Goal: Find specific page/section: Find specific page/section

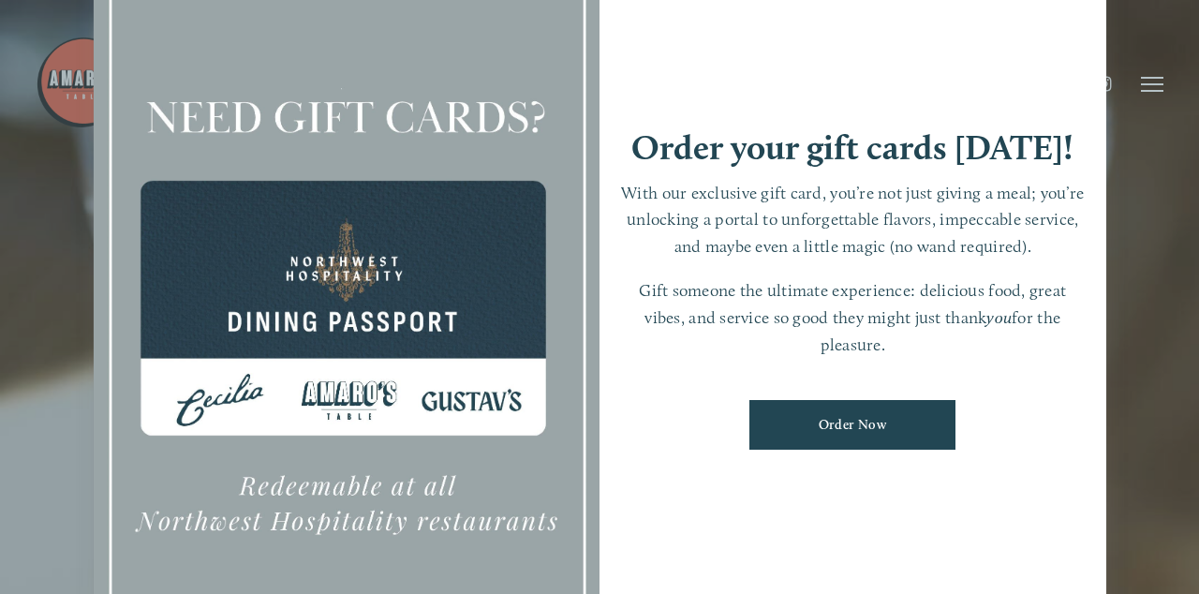
scroll to position [39, 0]
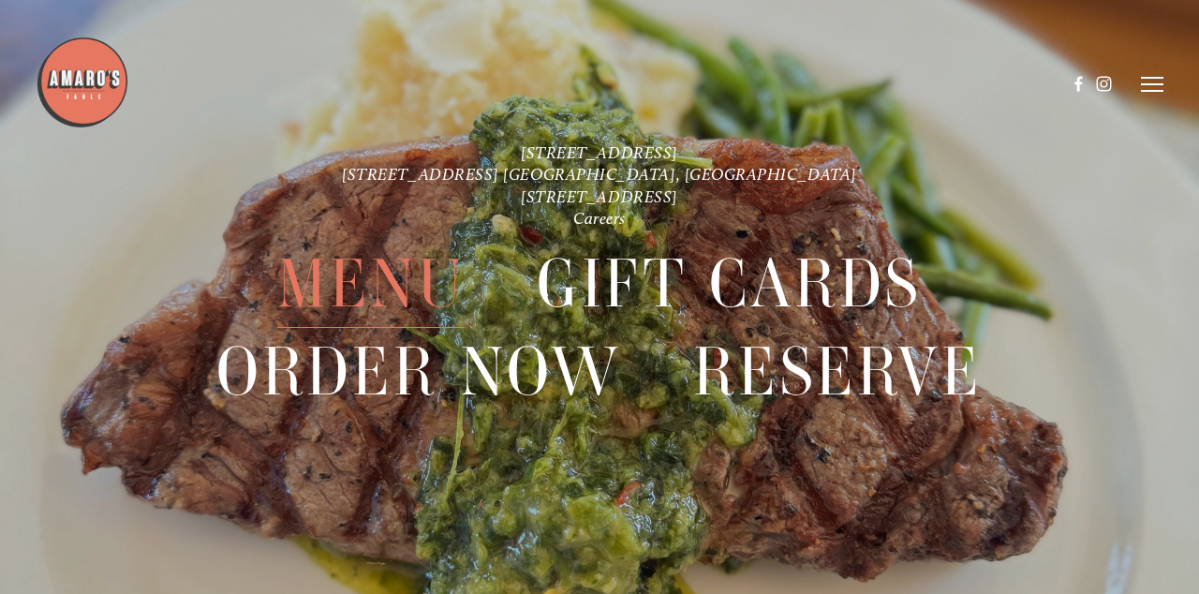
click at [348, 281] on span "Menu" at bounding box center [370, 284] width 187 height 87
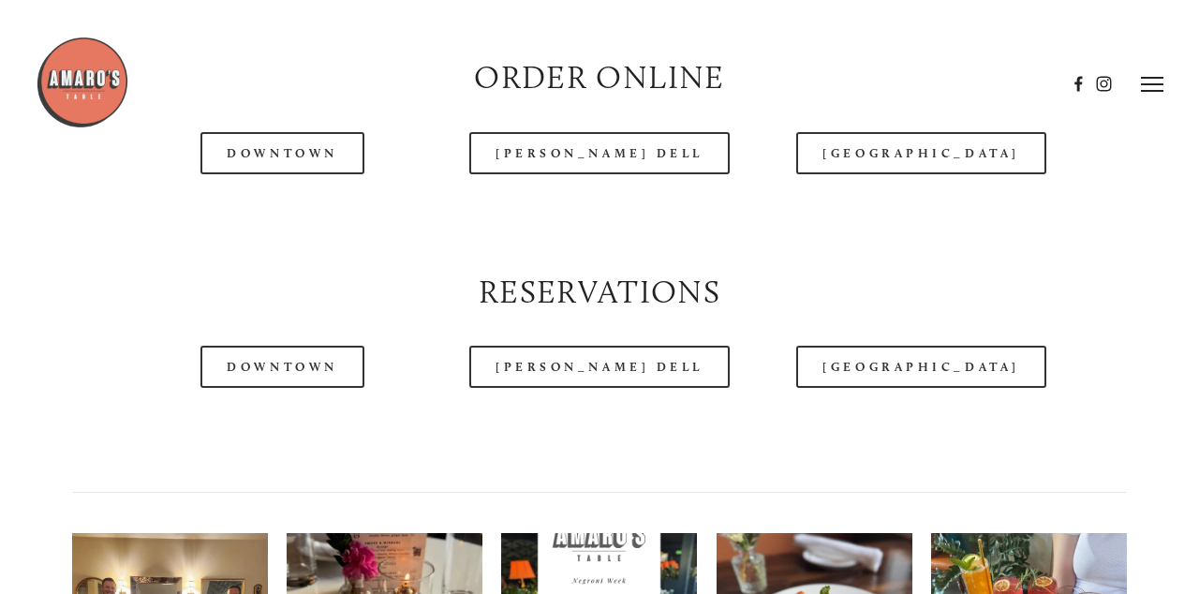
scroll to position [2036, 0]
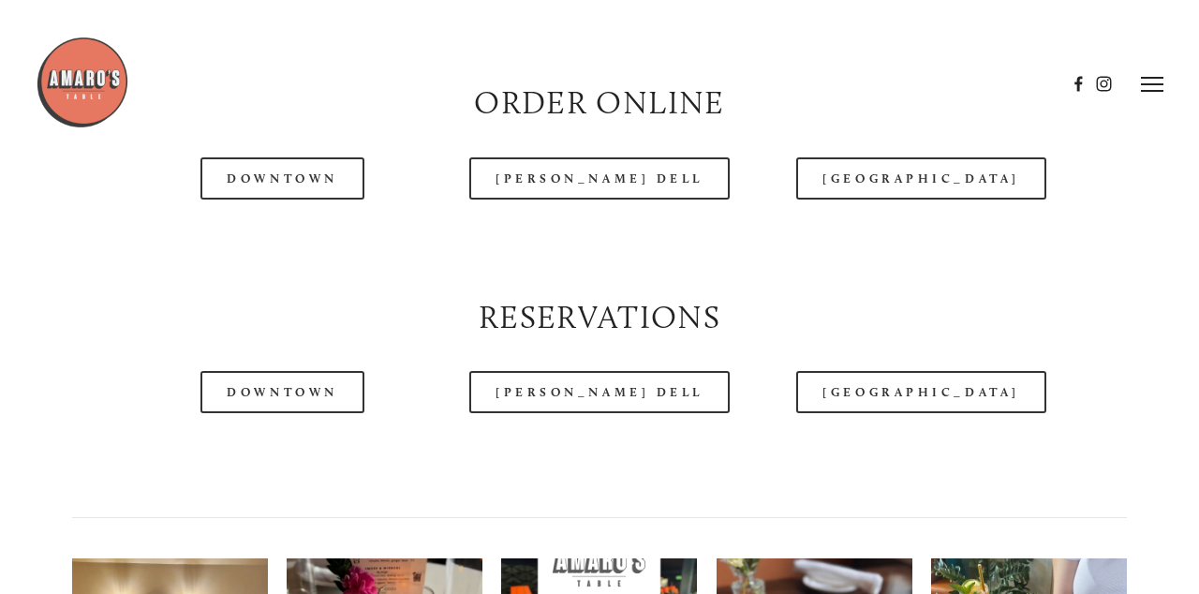
click at [297, 164] on header "Menu Order Now Visit Gallery 0" at bounding box center [599, 84] width 1127 height 169
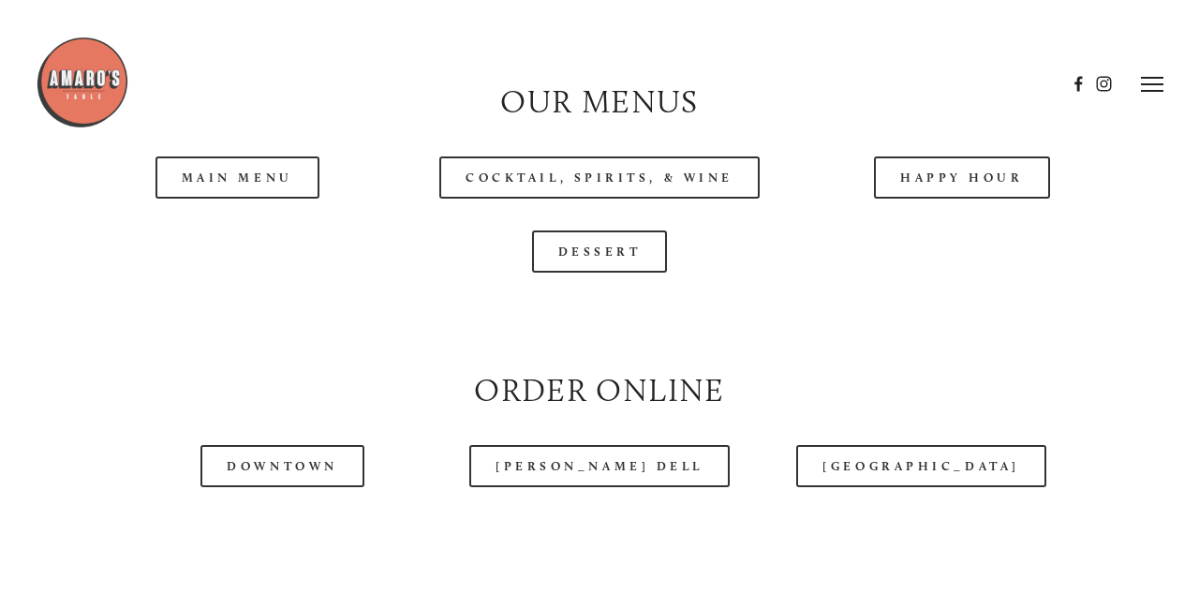
scroll to position [1678, 0]
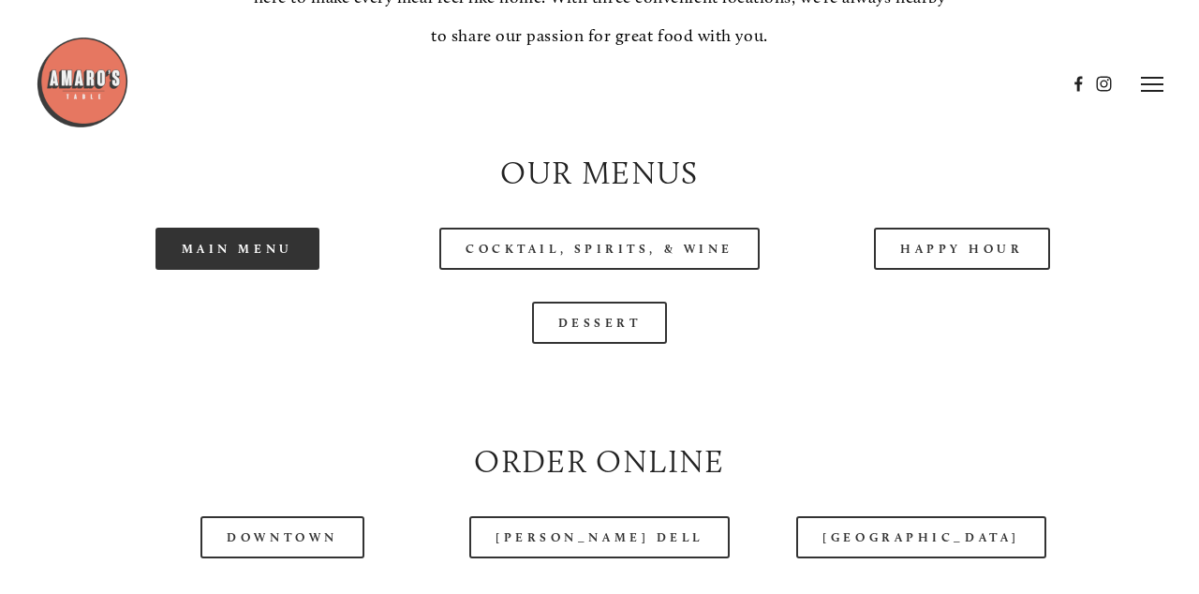
click at [227, 237] on link "Main Menu" at bounding box center [237, 249] width 164 height 42
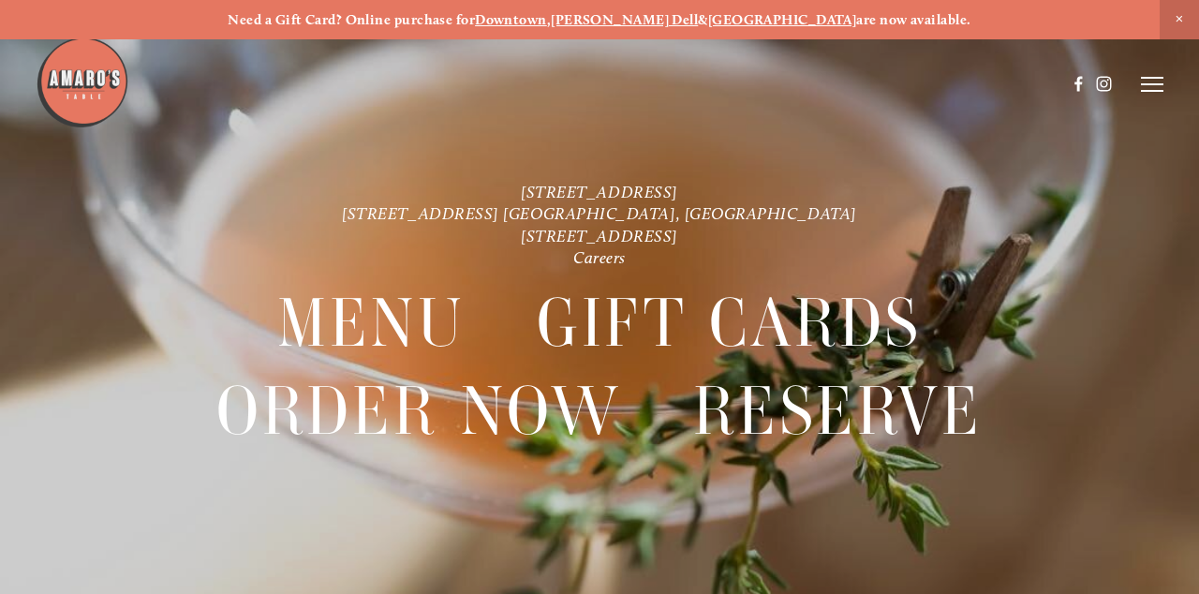
click at [656, 19] on strong "[PERSON_NAME] Dell" at bounding box center [624, 19] width 147 height 17
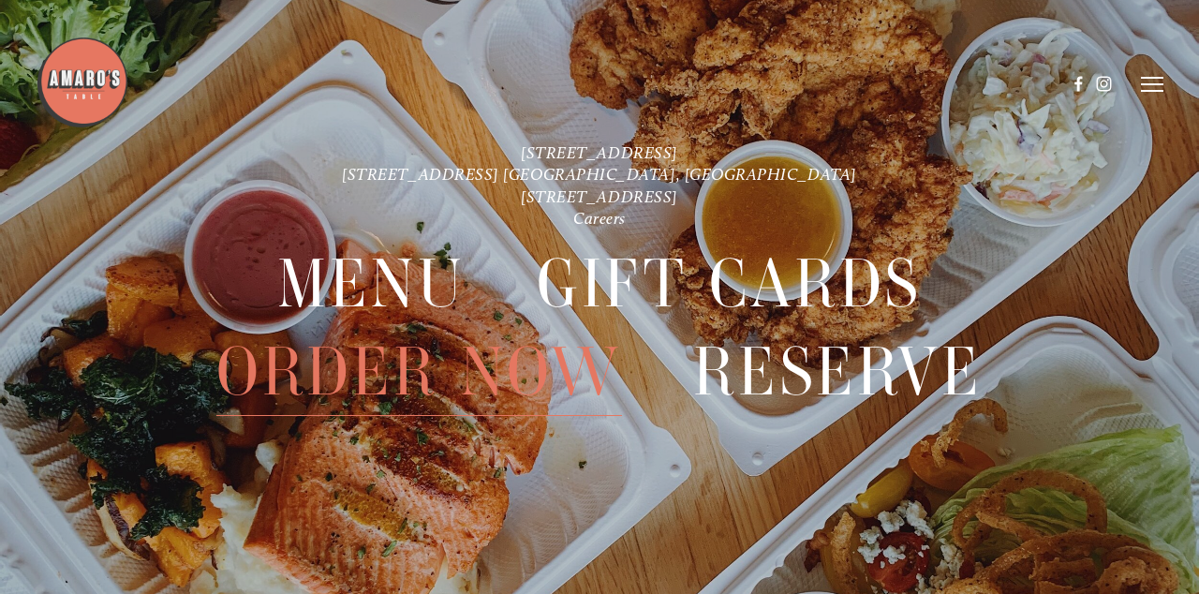
scroll to position [39, 0]
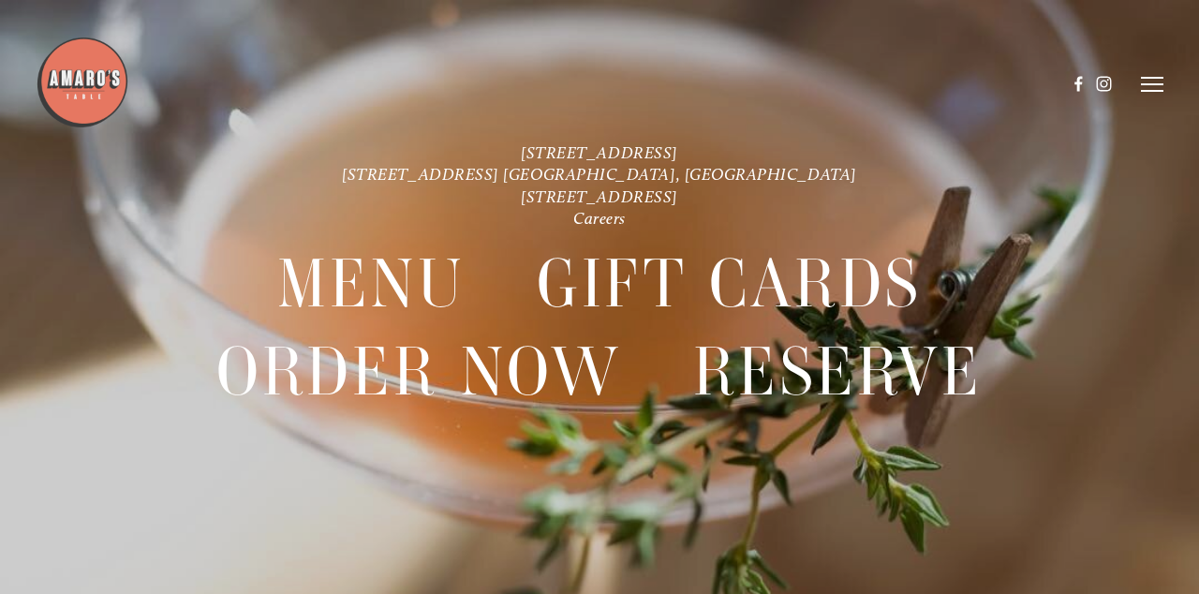
click at [87, 86] on img at bounding box center [83, 83] width 94 height 94
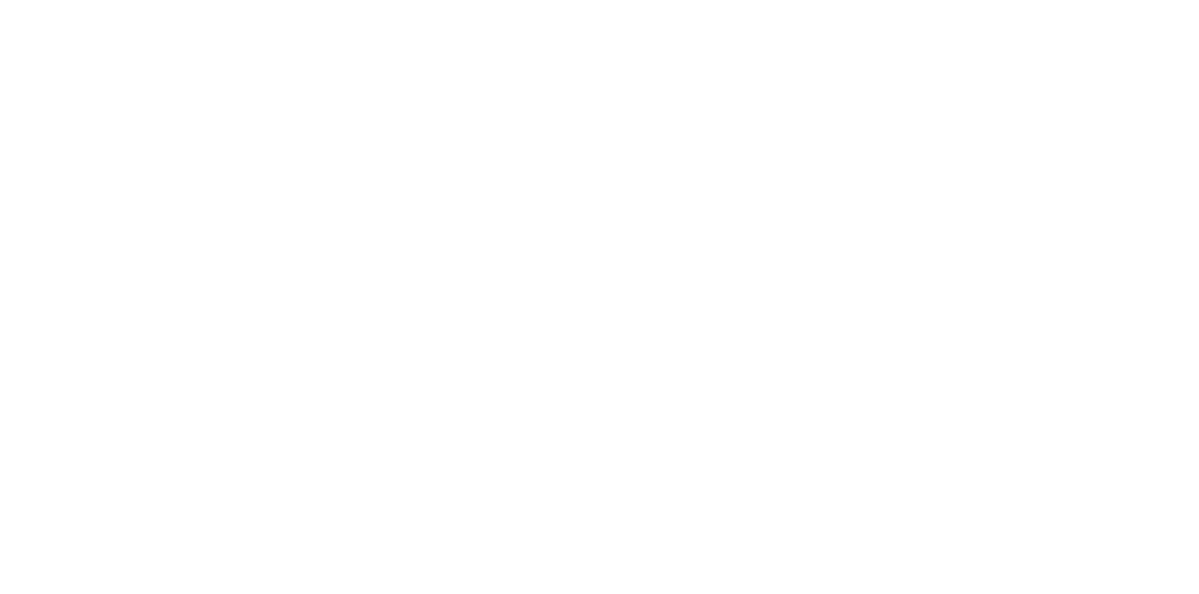
scroll to position [0, 0]
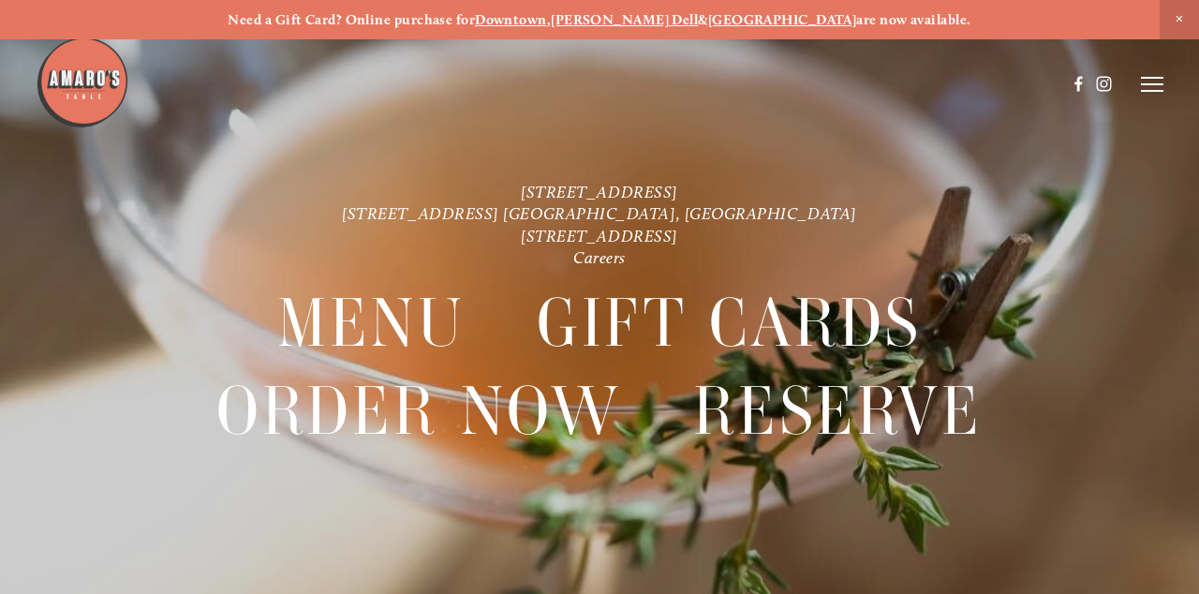
click at [1149, 81] on icon at bounding box center [1152, 84] width 22 height 17
click at [1097, 81] on span "Careers" at bounding box center [1095, 84] width 44 height 16
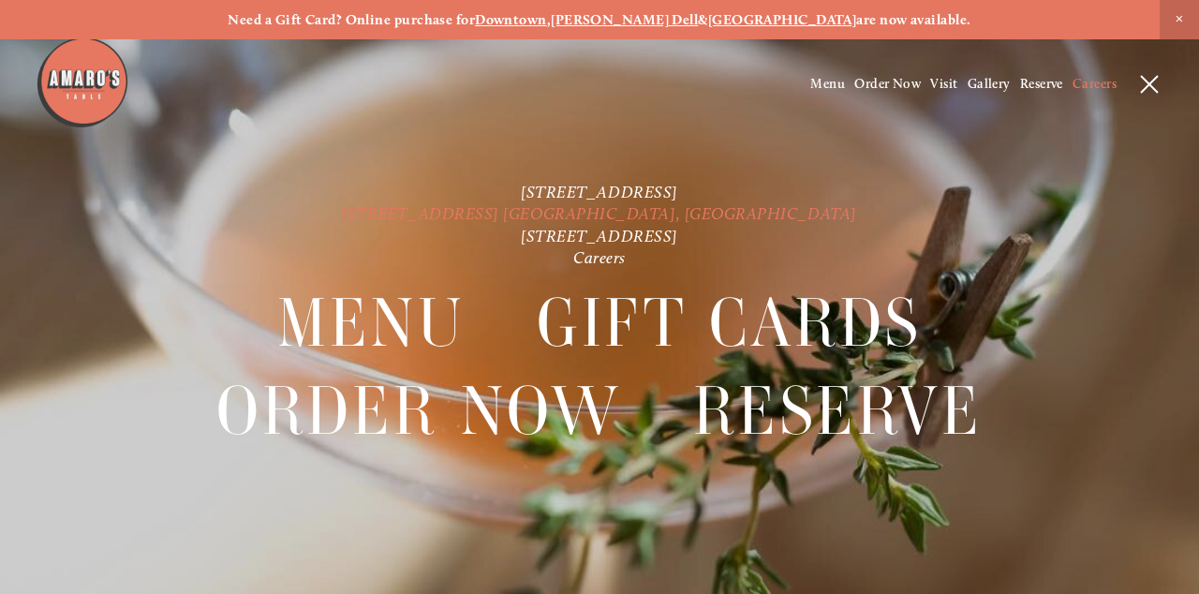
click at [570, 216] on link "[STREET_ADDRESS] [GEOGRAPHIC_DATA], [GEOGRAPHIC_DATA]" at bounding box center [599, 213] width 515 height 20
